Goal: Ask a question

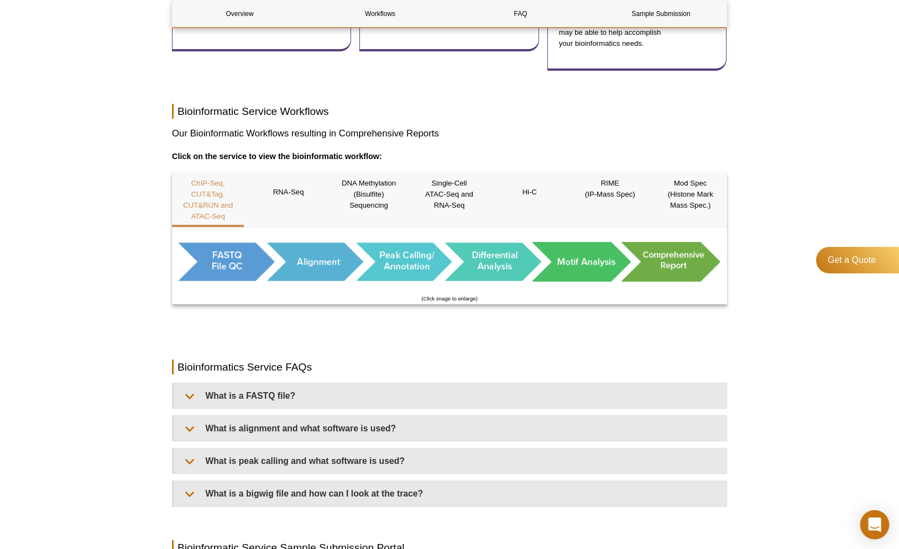
scroll to position [536, 0]
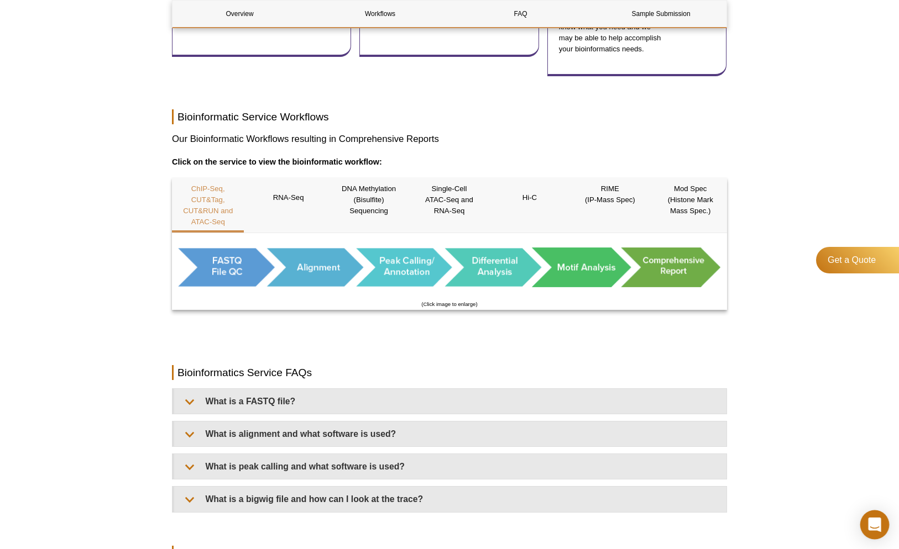
click at [877, 529] on icon "Open Intercom Messenger" at bounding box center [874, 525] width 13 height 14
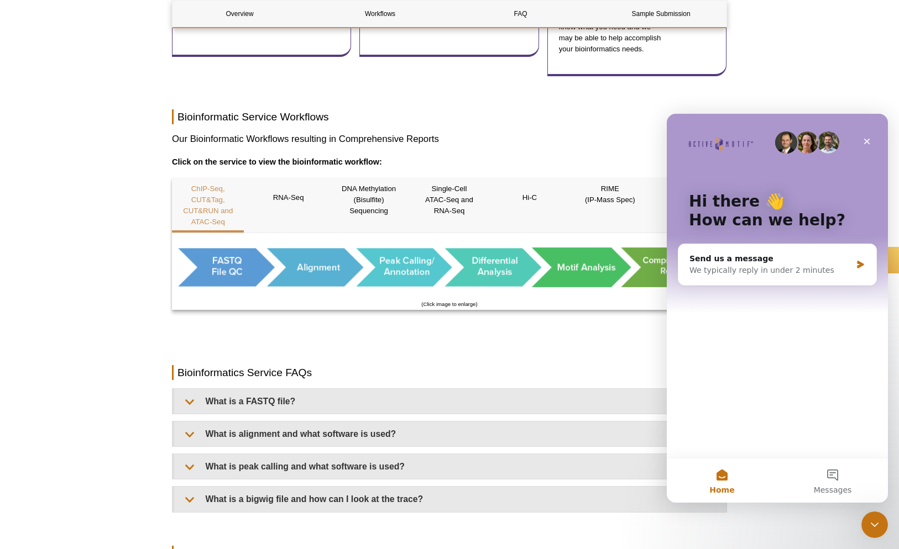
scroll to position [0, 0]
click at [834, 483] on button "Messages" at bounding box center [832, 481] width 111 height 44
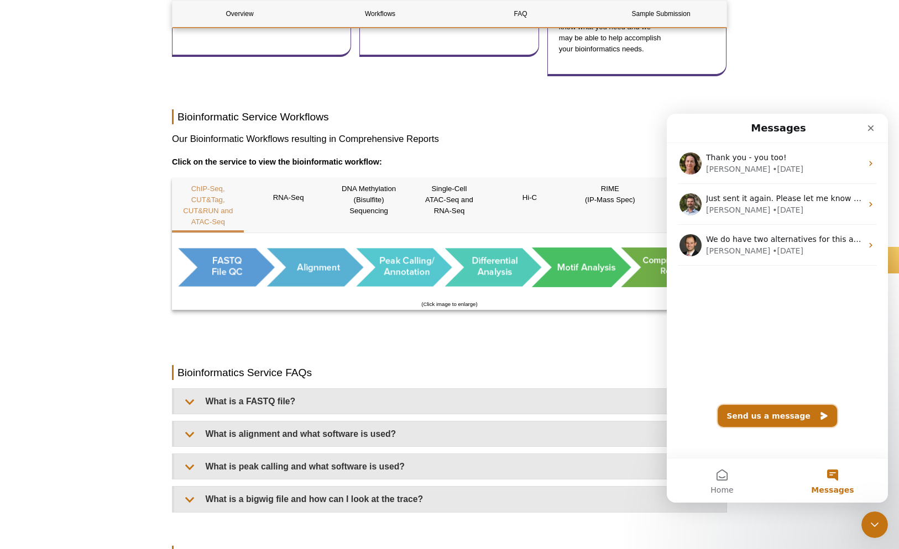
click at [769, 417] on button "Send us a message" at bounding box center [776, 416] width 119 height 22
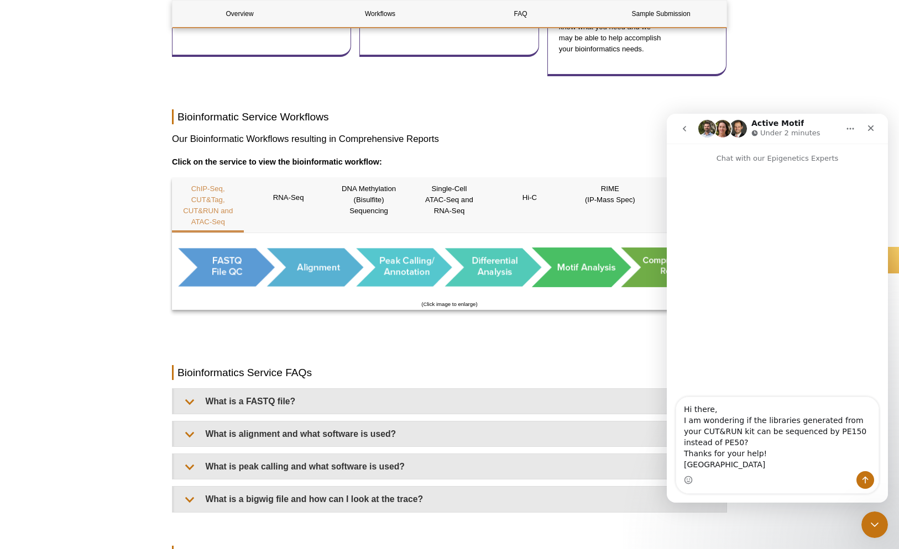
type textarea "Hi there, I am wondering if the libraries generated from your CUT&RUN kit can b…"
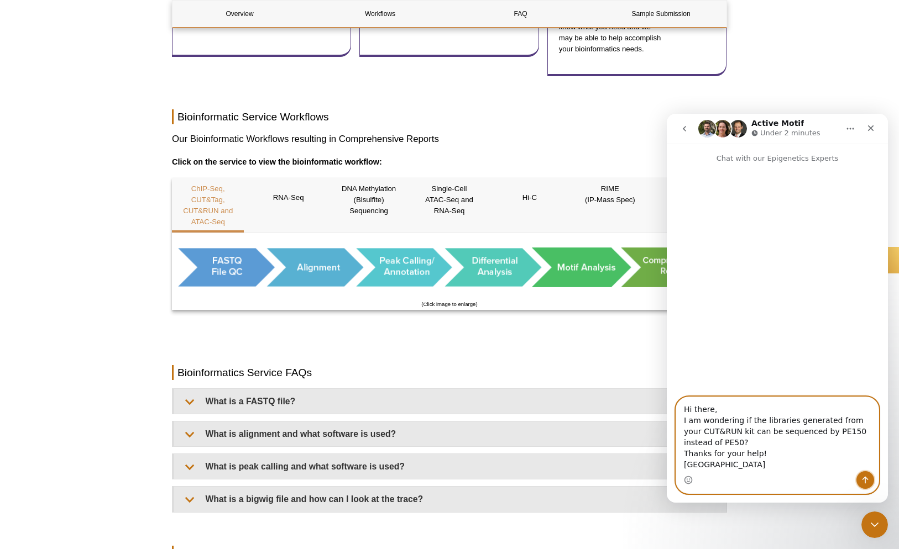
click at [864, 479] on icon "Send a message…" at bounding box center [865, 480] width 6 height 7
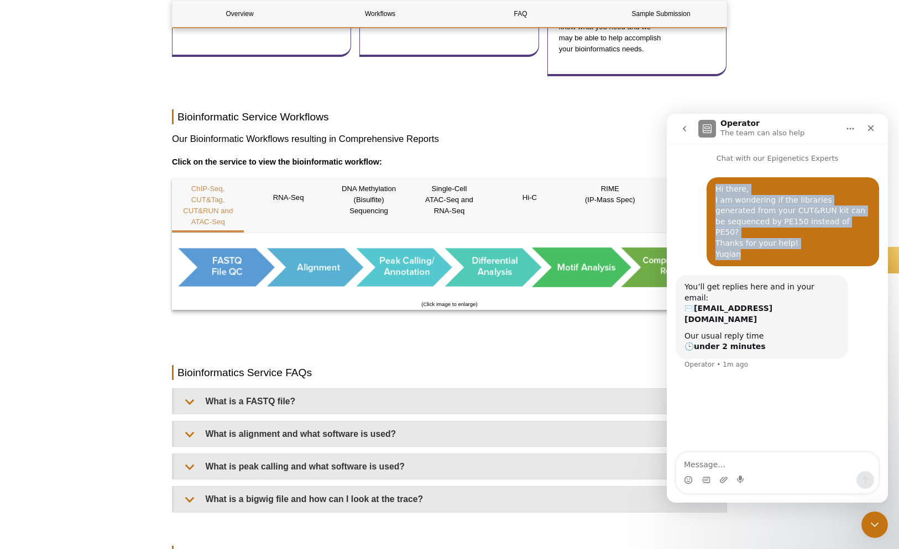
drag, startPoint x: 751, startPoint y: 245, endPoint x: 710, endPoint y: 198, distance: 61.5
click at [710, 198] on div "Hi there, I am wondering if the libraries generated from your CUT&RUN kit can b…" at bounding box center [792, 221] width 172 height 89
copy div "Hi there, I am wondering if the libraries generated from your CUT&RUN kit can b…"
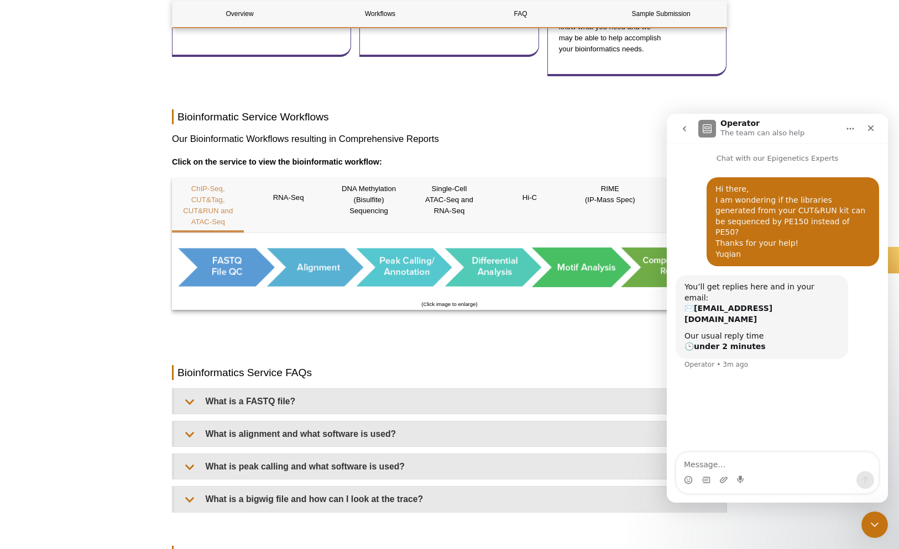
click at [756, 394] on div "Hi there, I am wondering if the libraries generated from your CUT&RUN kit can b…" at bounding box center [777, 309] width 221 height 290
click at [750, 379] on div "Hi there, I am wondering if the libraries generated from your CUT&RUN kit can b…" at bounding box center [777, 309] width 221 height 290
click at [775, 332] on div "You’ll get replies here and in your email: ✉️ [PERSON_NAME][EMAIL_ADDRESS][DOMA…" at bounding box center [776, 329] width 203 height 108
click at [771, 296] on div "You’ll get replies here and in your email: ✉️ [PERSON_NAME][EMAIL_ADDRESS][DOMA…" at bounding box center [761, 317] width 155 height 71
click at [871, 131] on icon "Close" at bounding box center [870, 128] width 9 height 9
